Goal: Check status: Check status

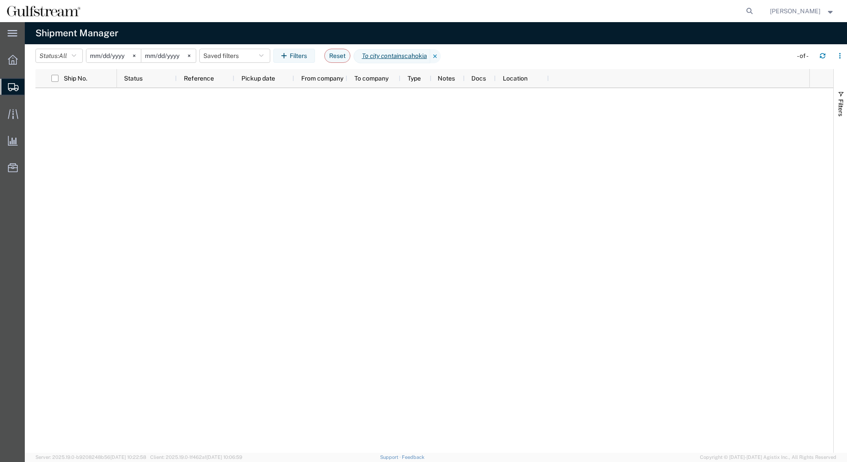
drag, startPoint x: 442, startPoint y: 59, endPoint x: 394, endPoint y: 54, distance: 48.0
click at [441, 58] on icon at bounding box center [435, 56] width 11 height 14
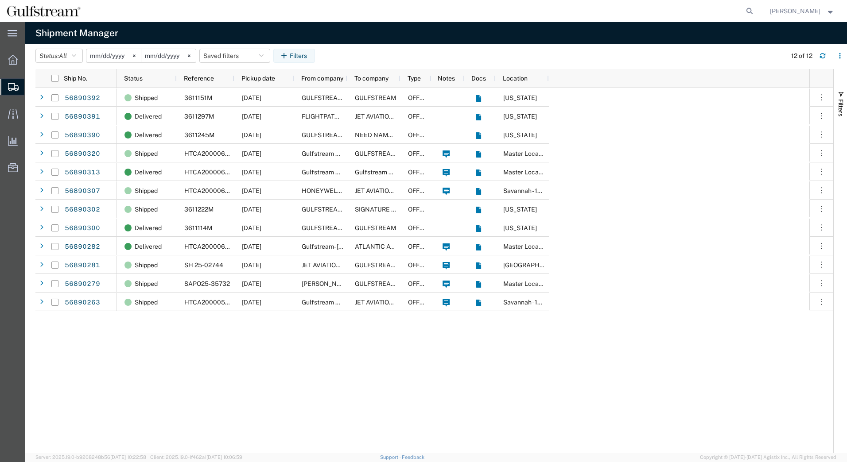
click at [105, 54] on input "[DATE]" at bounding box center [113, 55] width 54 height 13
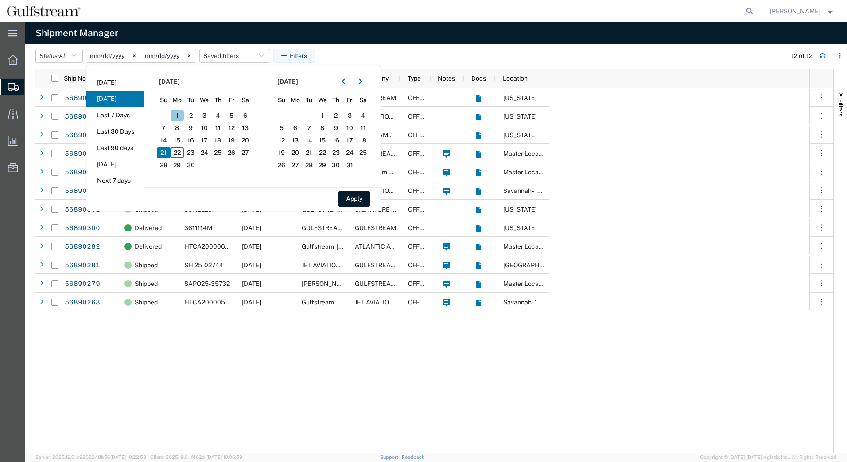
click at [184, 113] on span "1" at bounding box center [177, 115] width 14 height 11
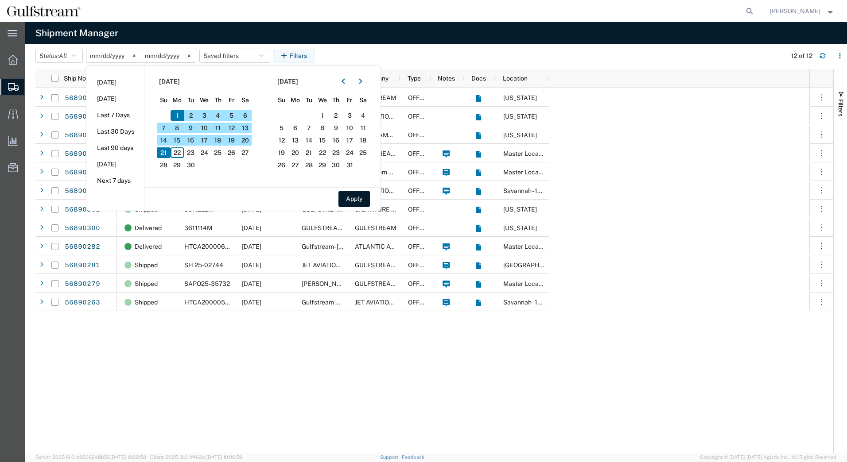
click at [623, 212] on div "Shipped 3611151M [DATE] GULFSTREAM AEROSPACE CORPORATION GULFSTREAM OFFLINE [US…" at bounding box center [463, 270] width 692 height 365
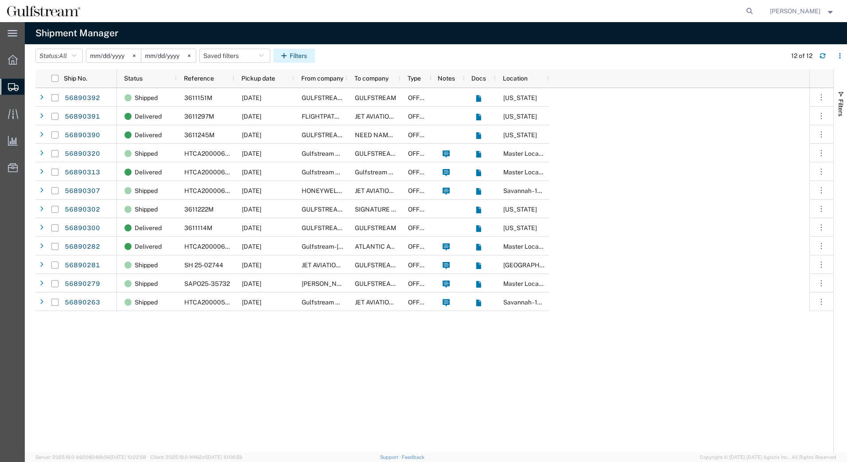
click at [297, 58] on button "Filters" at bounding box center [294, 56] width 42 height 14
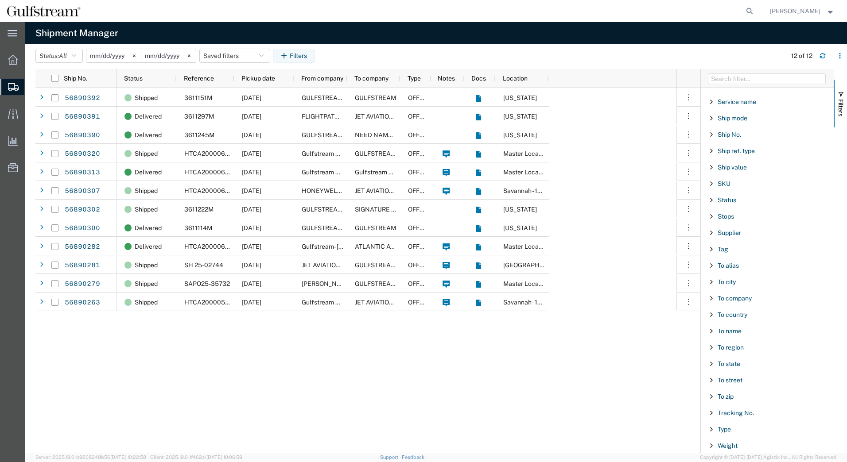
scroll to position [716, 0]
click at [740, 410] on span "Tracking No." at bounding box center [735, 412] width 36 height 7
click at [739, 432] on div "starts with" at bounding box center [766, 434] width 101 height 7
click at [625, 372] on div "Shipped 3611151M [DATE] GULFSTREAM AEROSPACE CORPORATION GULFSTREAM OFFLINE [US…" at bounding box center [396, 270] width 559 height 365
click at [721, 448] on input "Filter Value" at bounding box center [770, 449] width 116 height 11
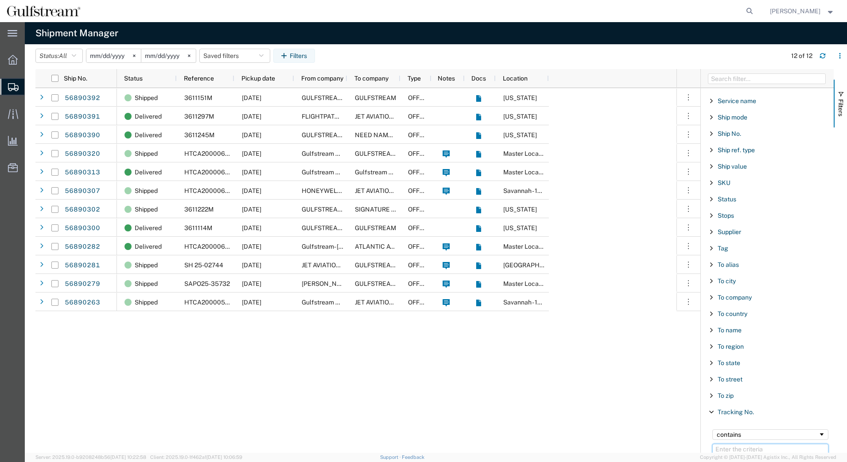
paste input "478855846916"
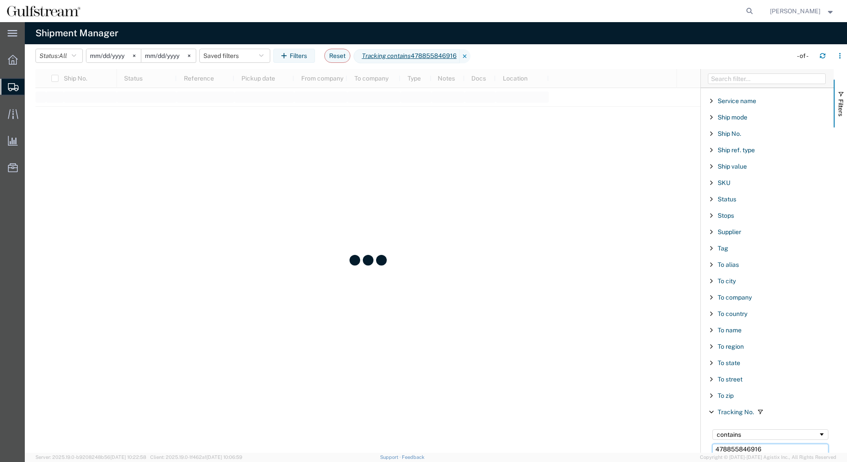
type input "478855846916"
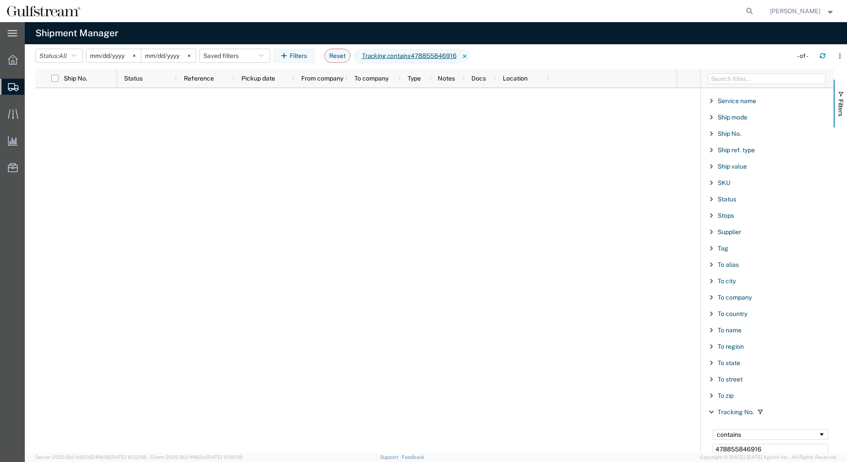
click at [107, 52] on input "[DATE]" at bounding box center [113, 55] width 54 height 13
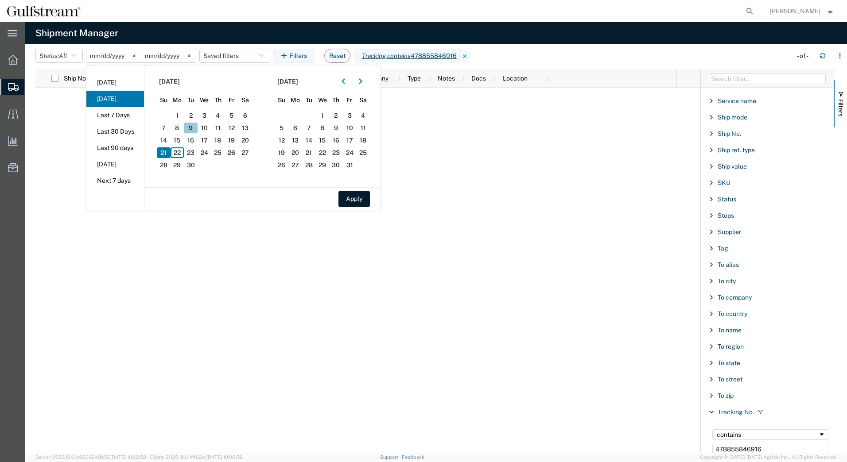
drag, startPoint x: 178, startPoint y: 110, endPoint x: 199, endPoint y: 124, distance: 24.9
click at [178, 111] on section "[DATE] Su Mo Tu We Th Fr Sa 31 1 2 3 4 5 6 7 8 9 10 11 12 13 14 15 16 17 18 19 …" at bounding box center [203, 127] width 118 height 122
click at [172, 113] on section "[DATE] Su Mo Tu We Th Fr Sa 31 1 2 3 4 5 6 7 8 9 10 11 12 13 14 15 16 17 18 19 …" at bounding box center [203, 127] width 118 height 122
click at [179, 115] on span "1" at bounding box center [177, 115] width 14 height 11
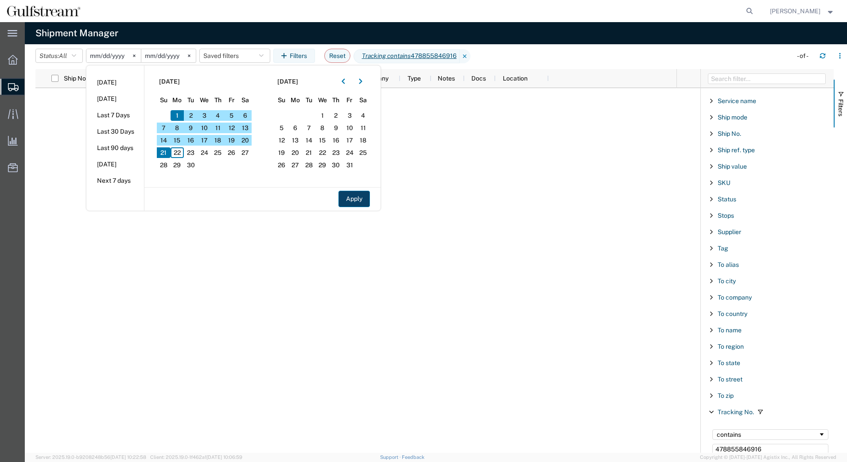
click at [360, 203] on button "Apply" at bounding box center [353, 199] width 31 height 16
type input "[DATE]"
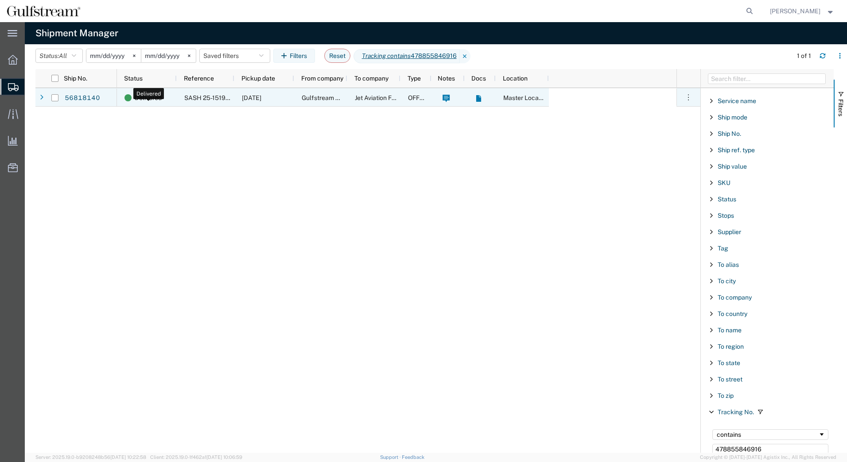
click at [148, 100] on span "Delivered" at bounding box center [148, 98] width 27 height 19
